Goal: Navigation & Orientation: Find specific page/section

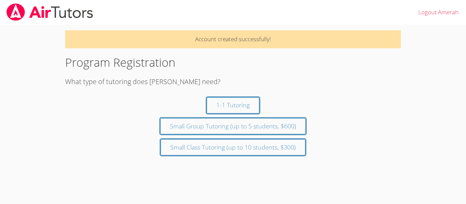
click at [171, 100] on div "1-1 Tutoring" at bounding box center [232, 106] width 335 height 16
click at [241, 100] on button "1-1 Tutoring" at bounding box center [233, 106] width 53 height 16
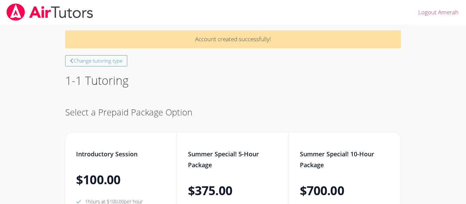
click at [241, 100] on div "Change tutoring type 1-1 Tutoring Select a Prepaid Package Option Introductory …" at bounding box center [232, 204] width 335 height 299
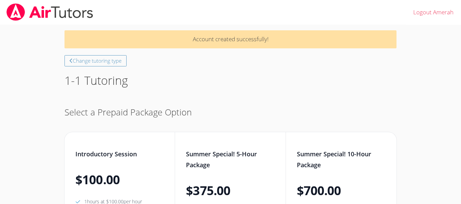
drag, startPoint x: 92, startPoint y: 59, endPoint x: 31, endPoint y: 79, distance: 64.8
click at [31, 79] on body "Logout Amerah Account created successfully! Change tutoring type 1-1 Tutoring S…" at bounding box center [230, 102] width 461 height 204
click at [92, 64] on button "Change tutoring type" at bounding box center [95, 60] width 62 height 11
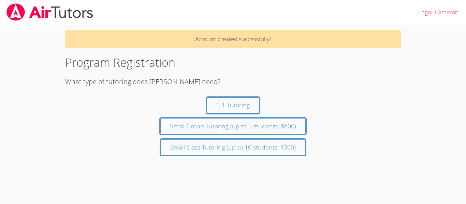
click at [73, 15] on img at bounding box center [50, 11] width 88 height 17
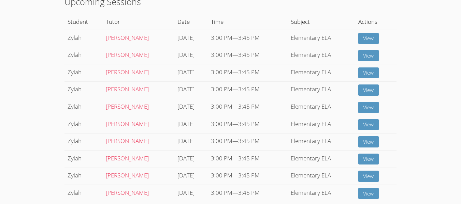
scroll to position [91, 0]
click at [366, 39] on link "View" at bounding box center [368, 38] width 21 height 11
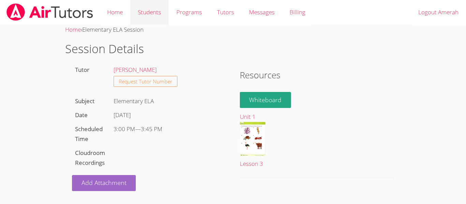
click at [146, 16] on link "Students" at bounding box center [149, 12] width 38 height 25
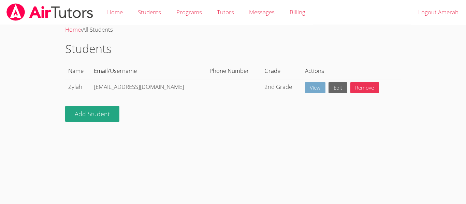
click at [305, 89] on link "View" at bounding box center [315, 87] width 21 height 11
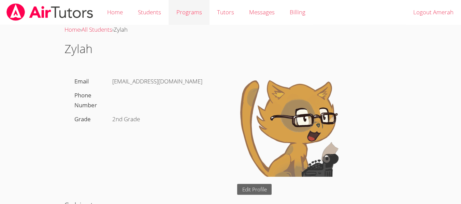
click at [192, 15] on link "Programs" at bounding box center [188, 12] width 41 height 25
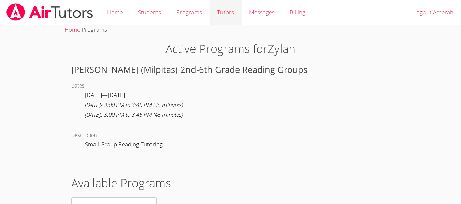
click at [220, 13] on link "Tutors" at bounding box center [225, 12] width 32 height 25
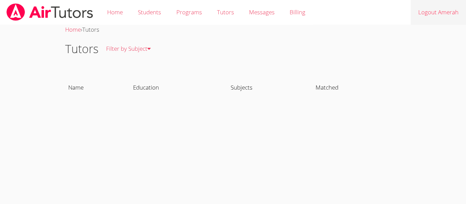
click at [430, 11] on link "Logout Amerah" at bounding box center [437, 12] width 55 height 25
